Goal: Navigation & Orientation: Find specific page/section

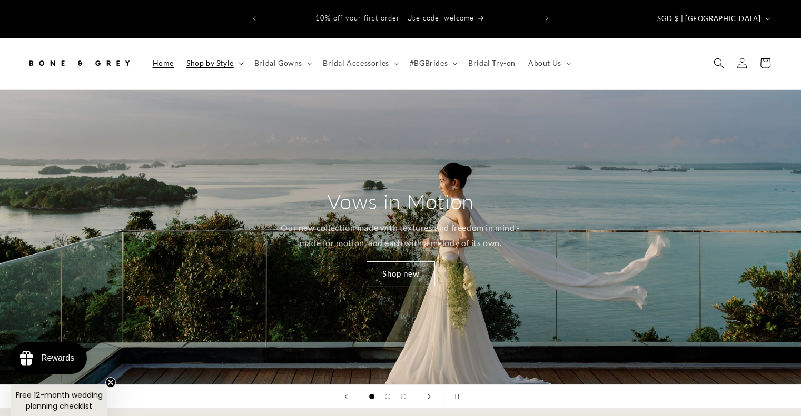
click at [225, 58] on span "Shop by Style" at bounding box center [209, 62] width 47 height 9
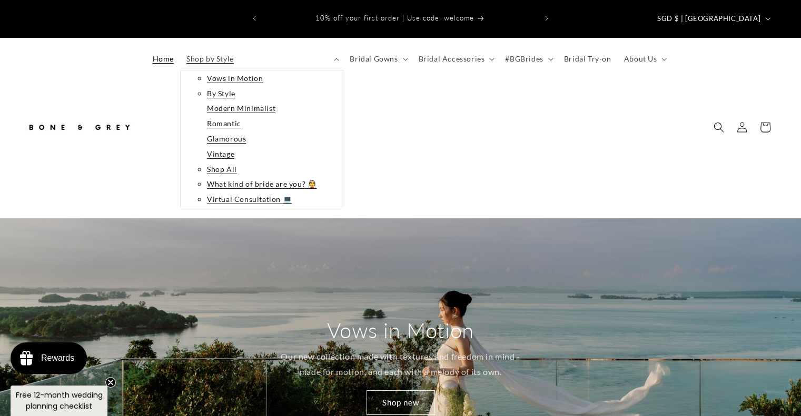
click at [220, 72] on link "Vows in Motion" at bounding box center [235, 78] width 56 height 13
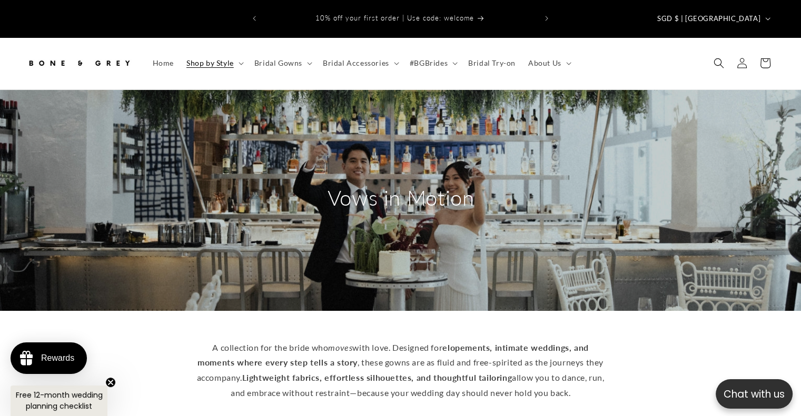
scroll to position [0, 273]
click at [353, 58] on span "Bridal Accessories" at bounding box center [356, 62] width 66 height 9
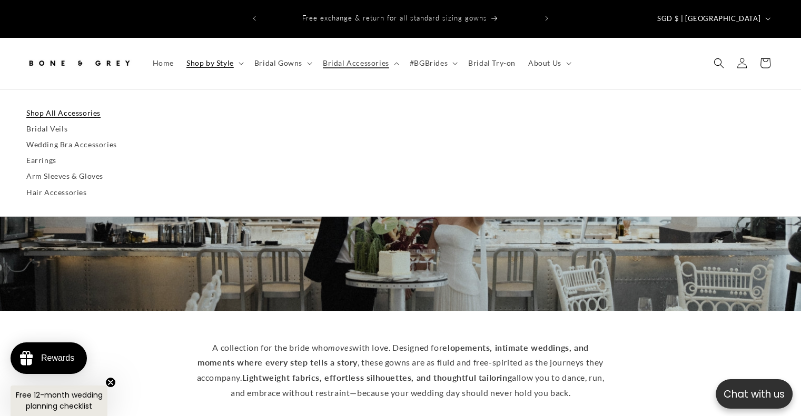
click at [51, 105] on link "Shop All Accessories" at bounding box center [400, 113] width 748 height 16
